Goal: Task Accomplishment & Management: Manage account settings

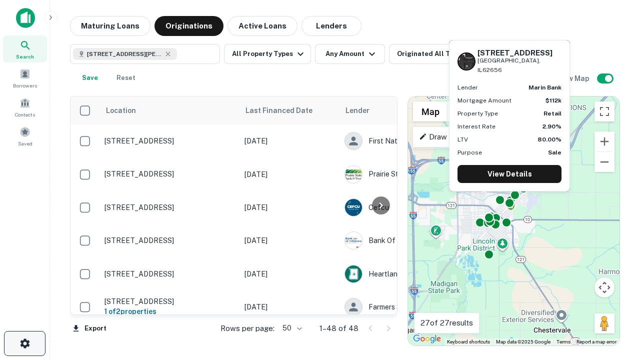
click at [25, 344] on icon "button" at bounding box center [25, 344] width 12 height 12
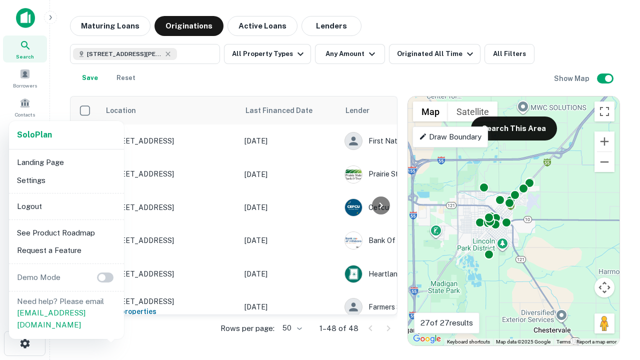
click at [66, 206] on li "Logout" at bounding box center [66, 207] width 107 height 18
